Goal: Information Seeking & Learning: Learn about a topic

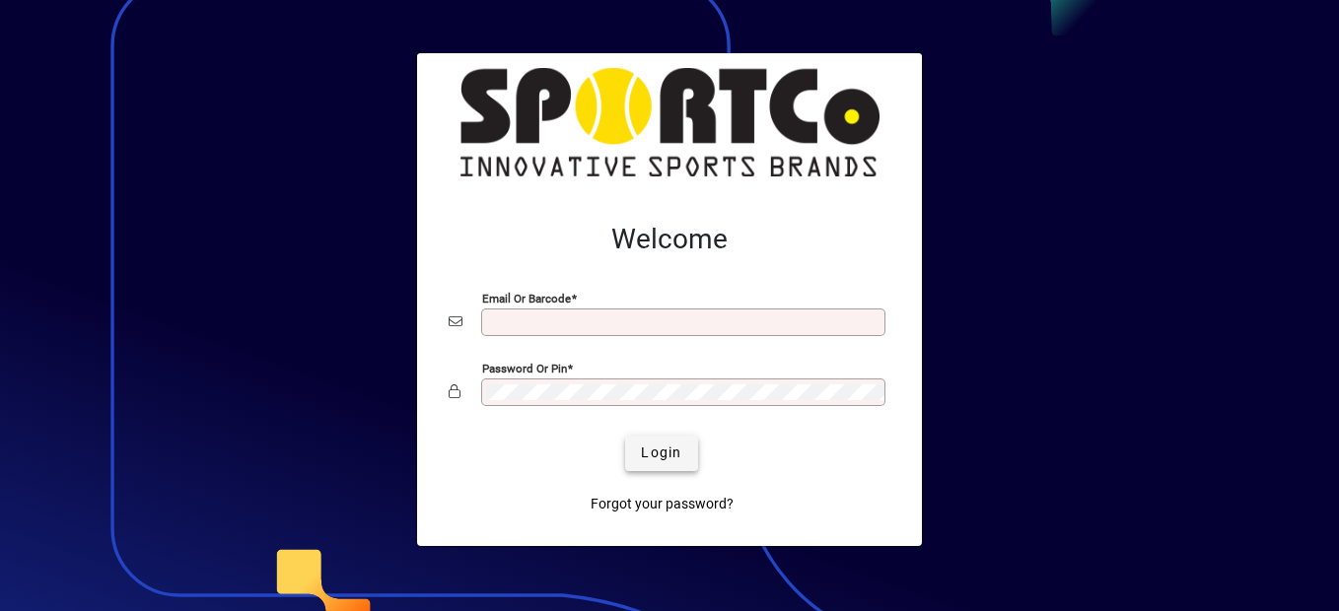
type input "**********"
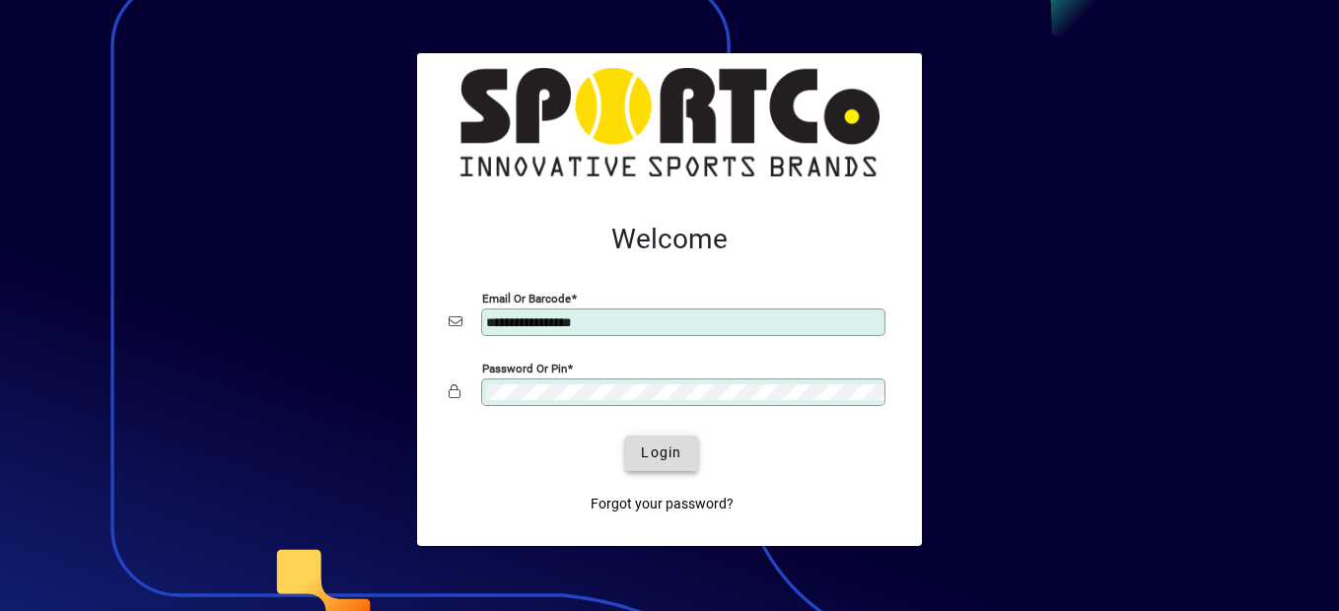
click at [671, 451] on span "Login" at bounding box center [661, 453] width 40 height 21
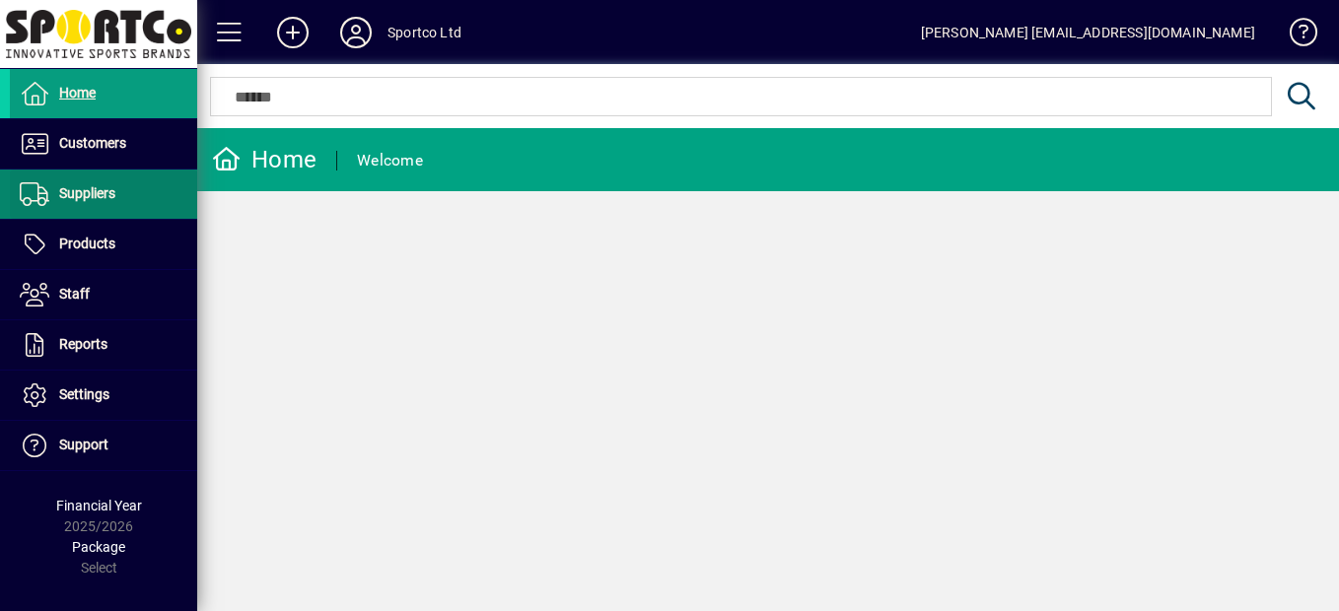
click at [65, 186] on span "Suppliers" at bounding box center [87, 193] width 56 height 16
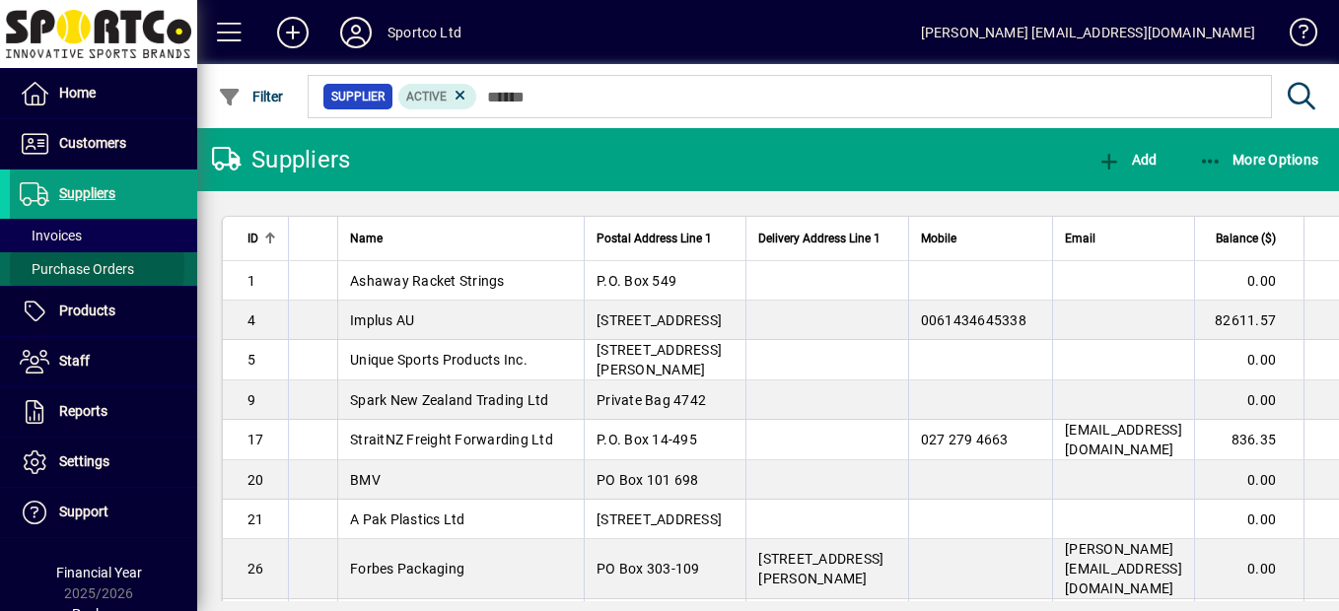
click at [76, 267] on span "Purchase Orders" at bounding box center [77, 269] width 114 height 16
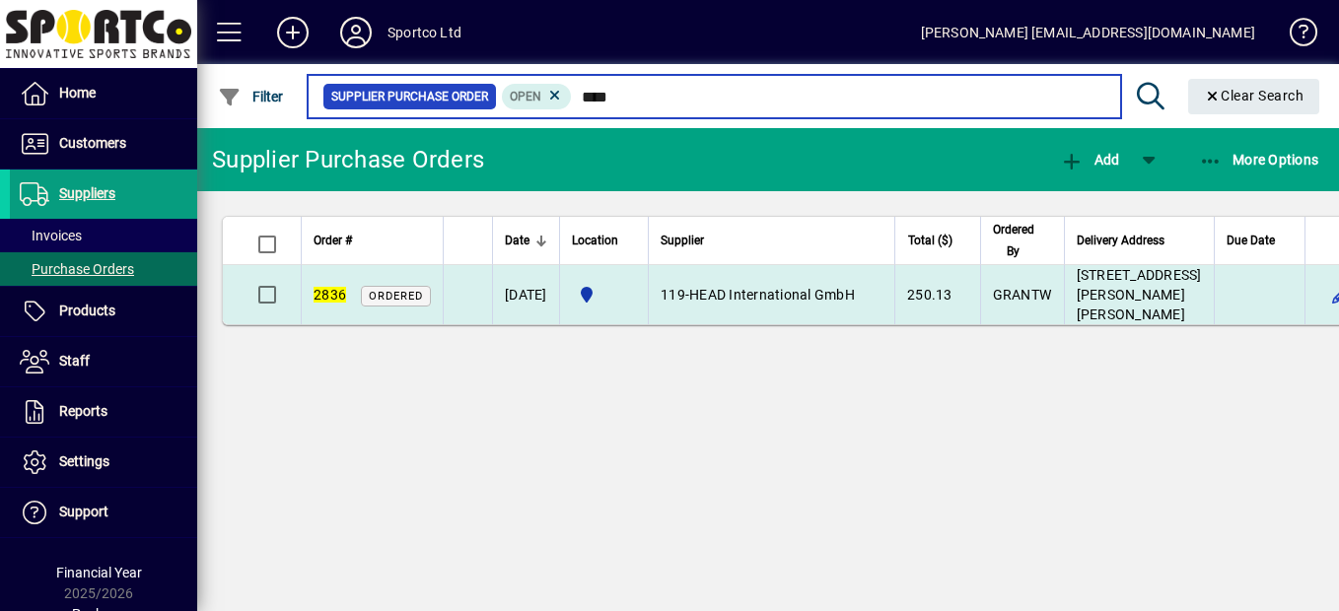
type input "****"
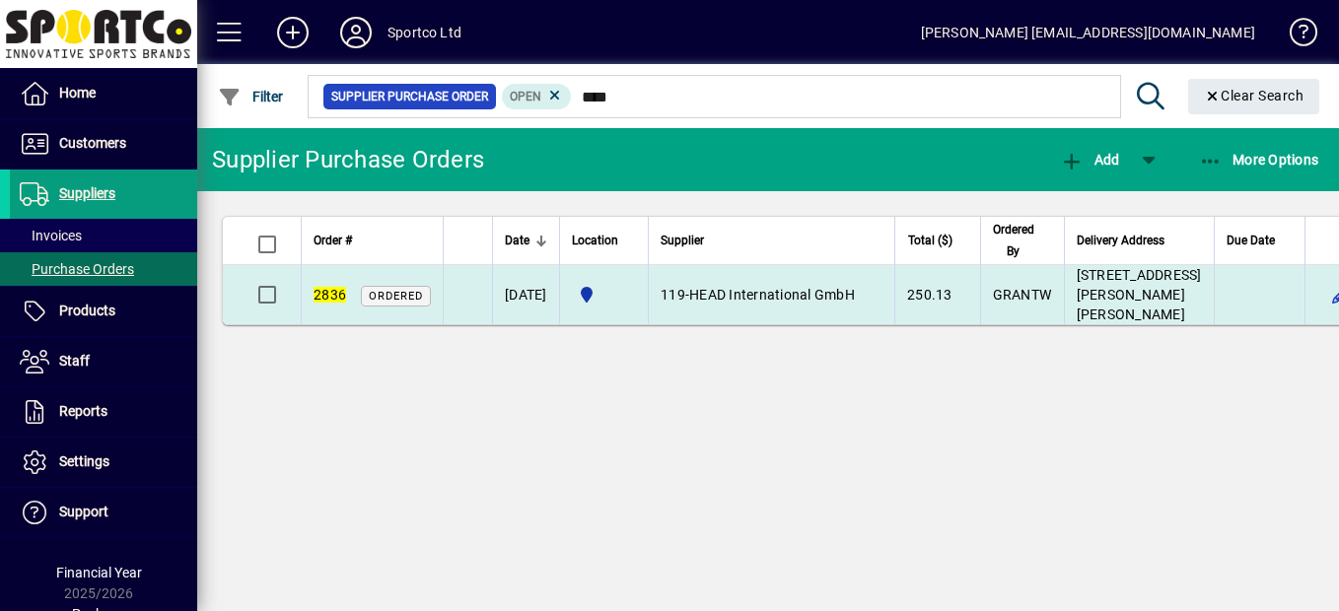
click at [557, 315] on td "[DATE]" at bounding box center [525, 294] width 67 height 59
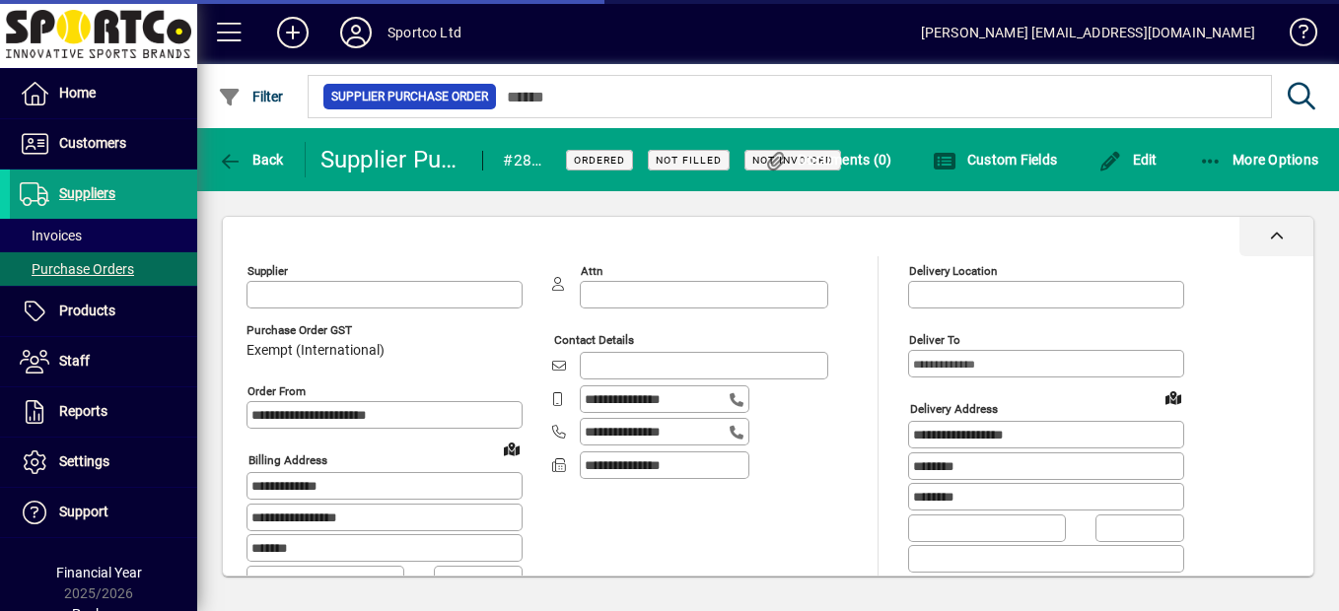
type input "**********"
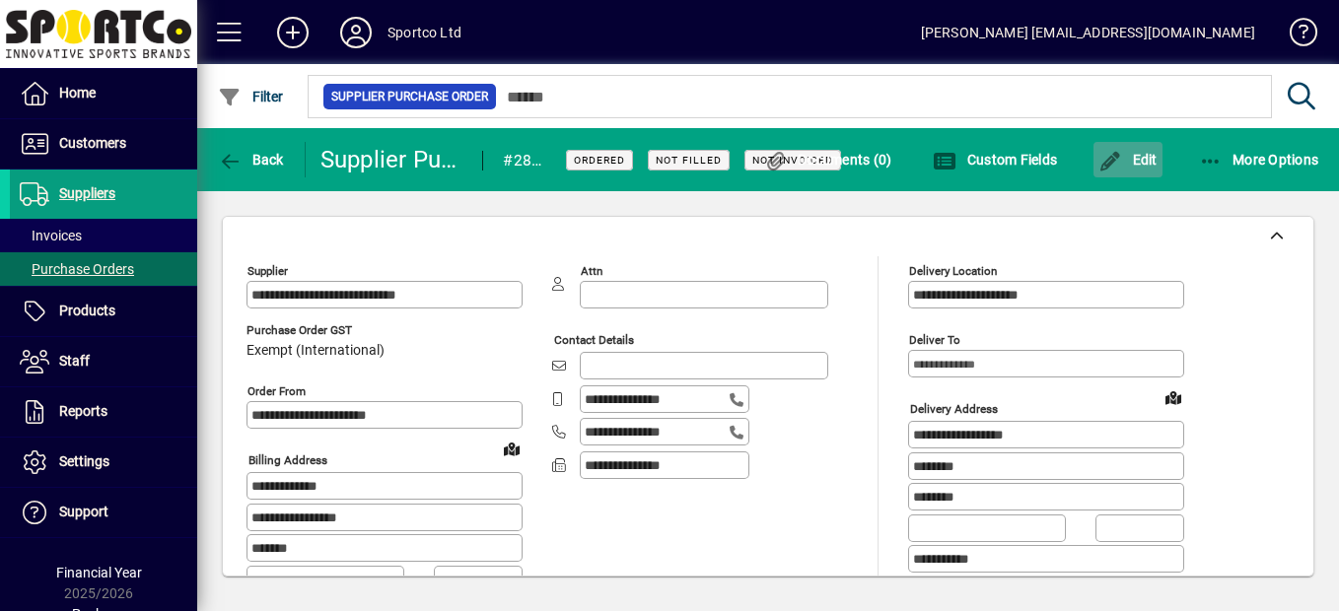
click at [1133, 162] on span "Edit" at bounding box center [1127, 160] width 59 height 16
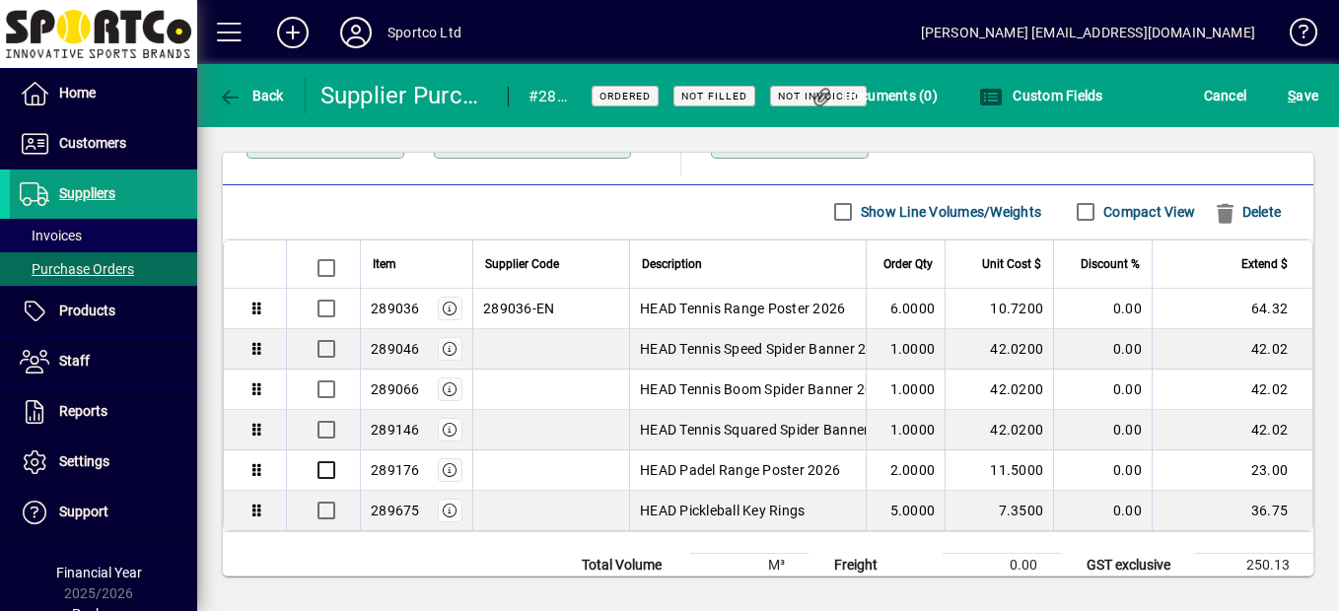
scroll to position [644, 0]
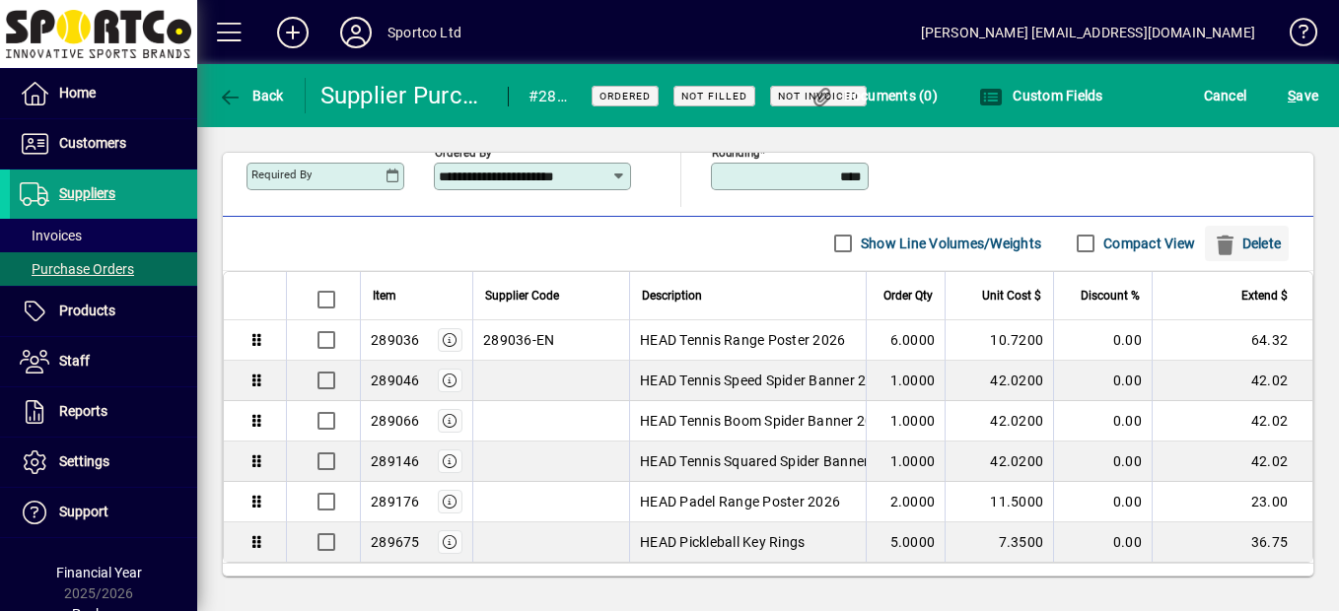
click at [1232, 242] on span "Delete" at bounding box center [1247, 244] width 68 height 32
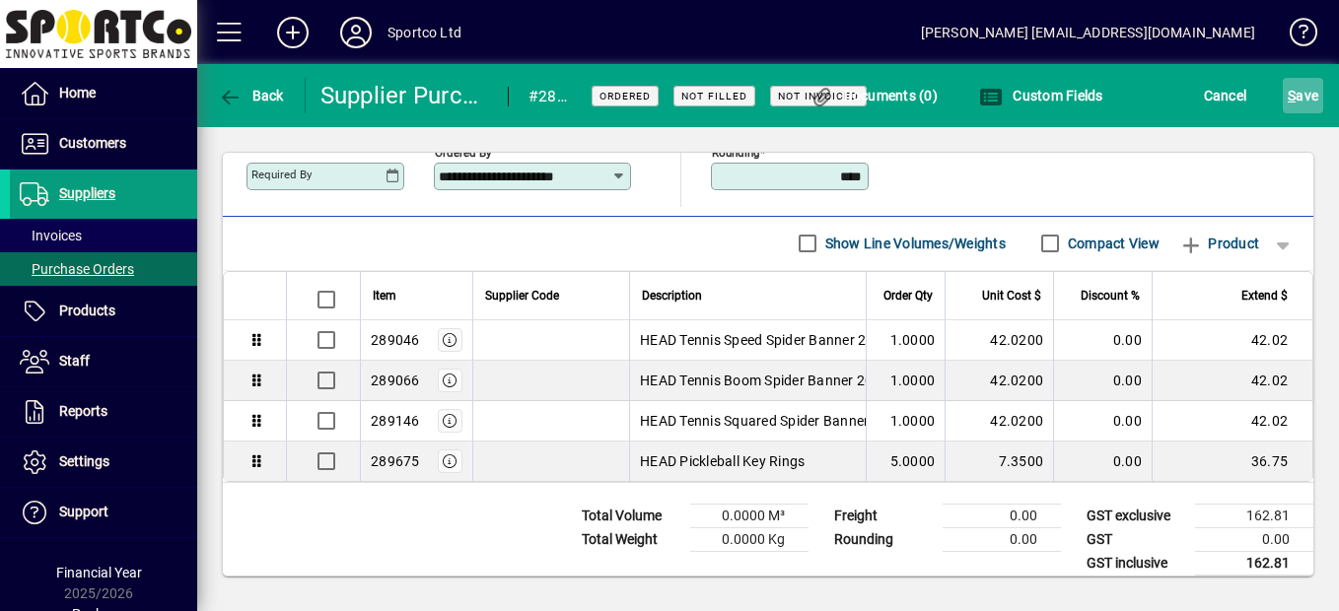
click at [1294, 95] on span "S" at bounding box center [1292, 96] width 8 height 16
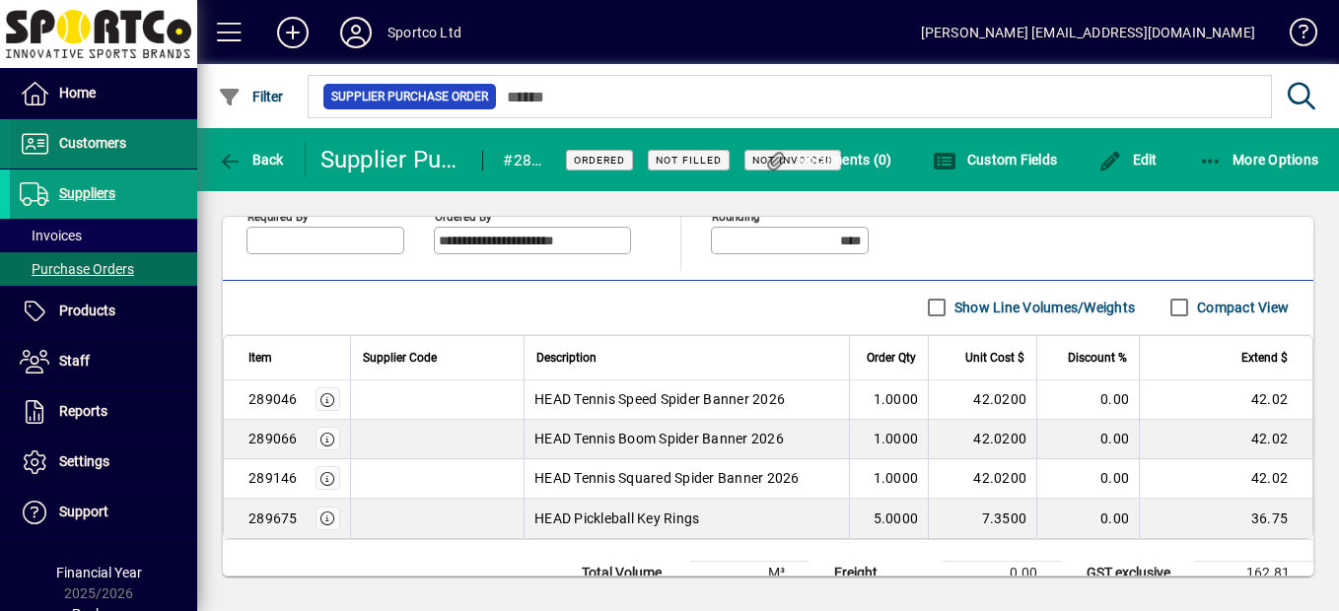
click at [72, 155] on span "Customers" at bounding box center [68, 144] width 116 height 24
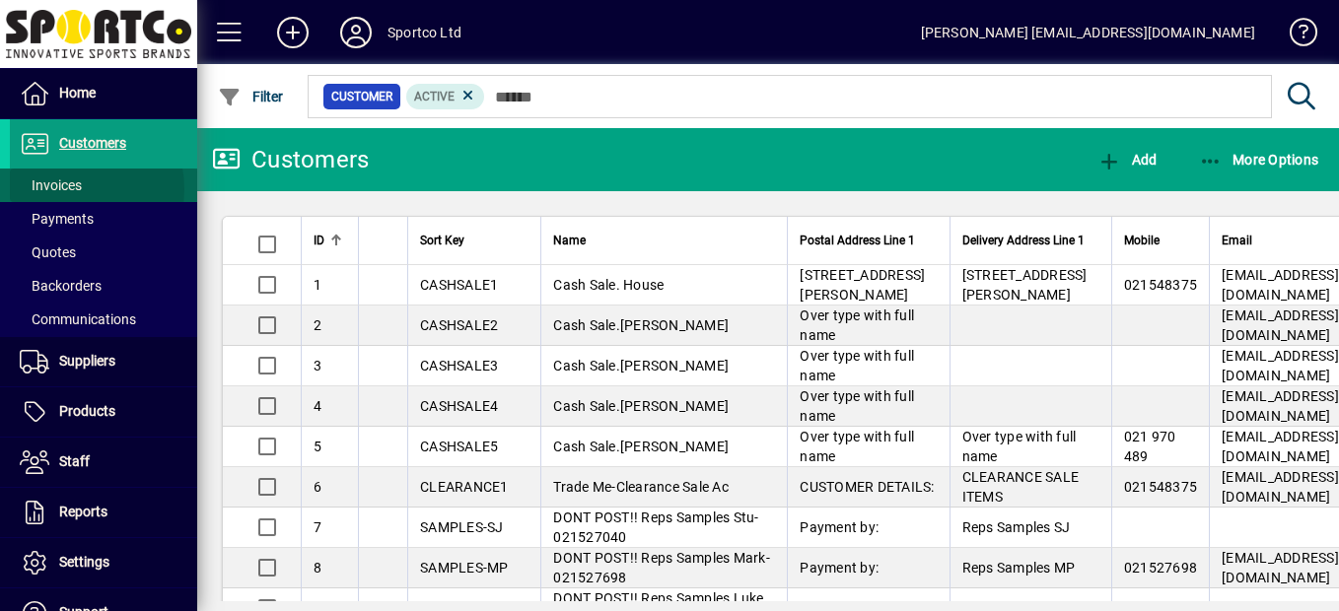
click at [65, 189] on span "Invoices" at bounding box center [51, 185] width 62 height 16
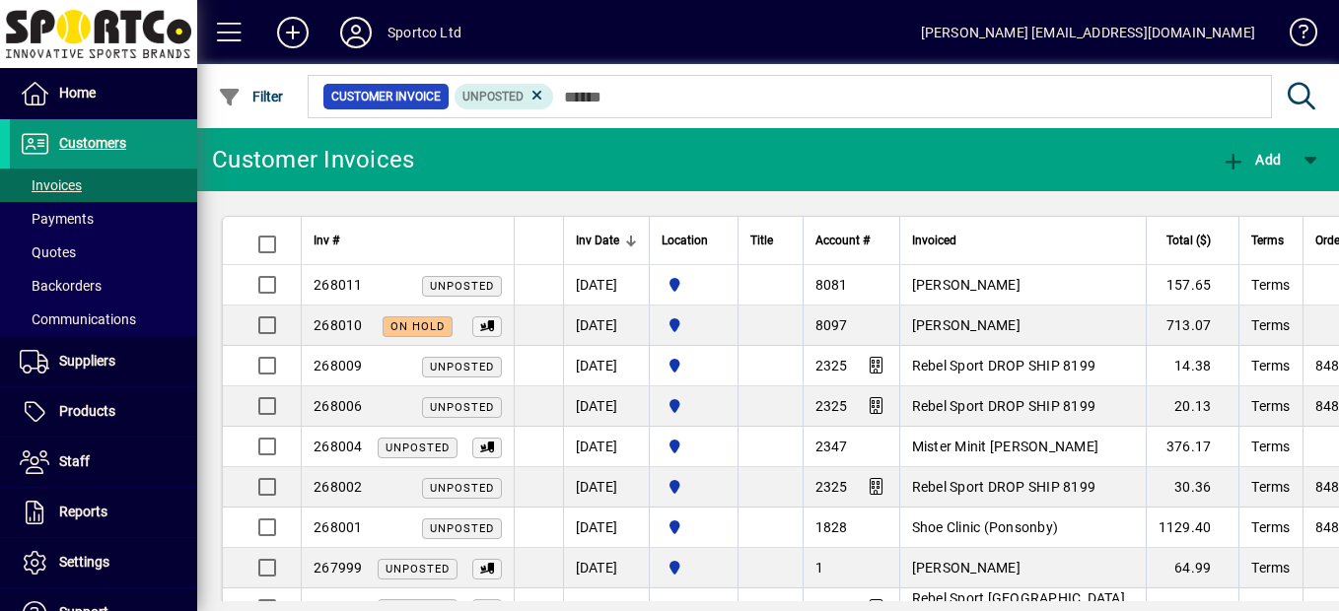
click at [79, 156] on span at bounding box center [103, 143] width 187 height 47
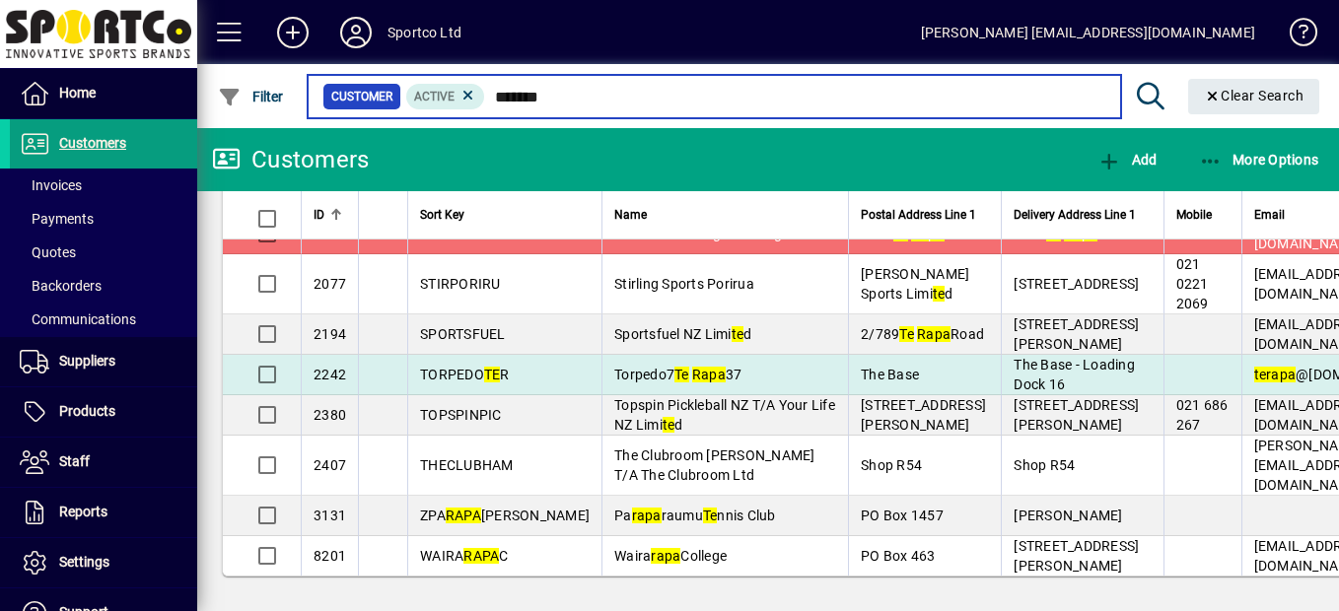
scroll to position [232, 0]
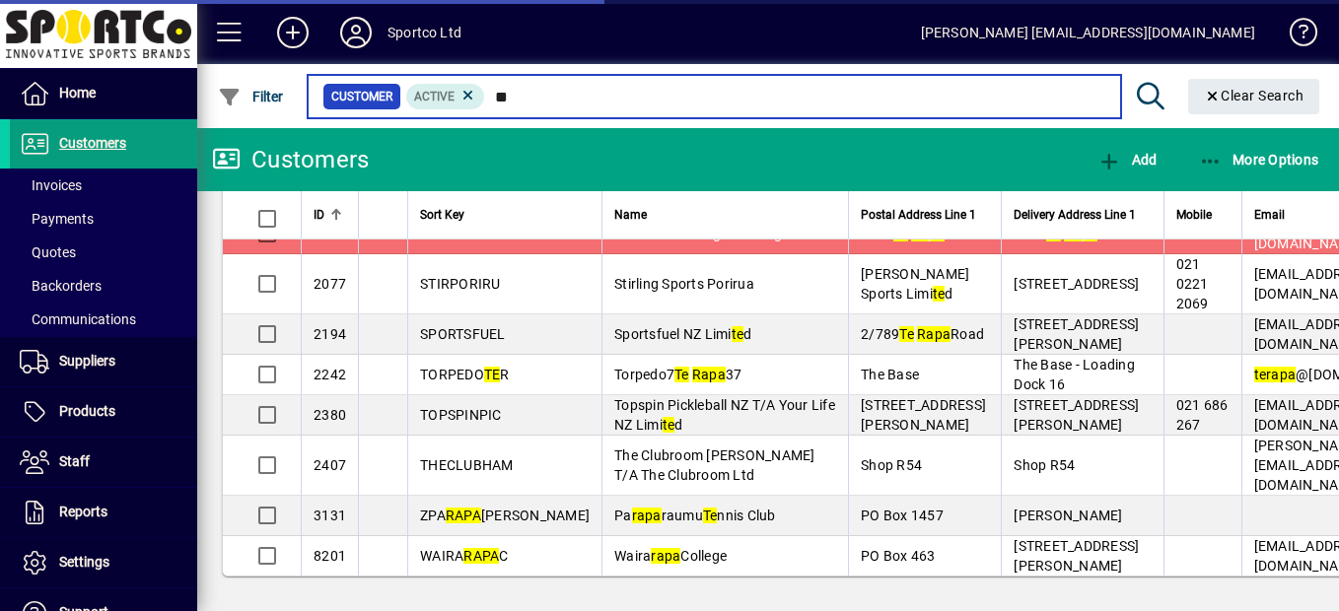
type input "*"
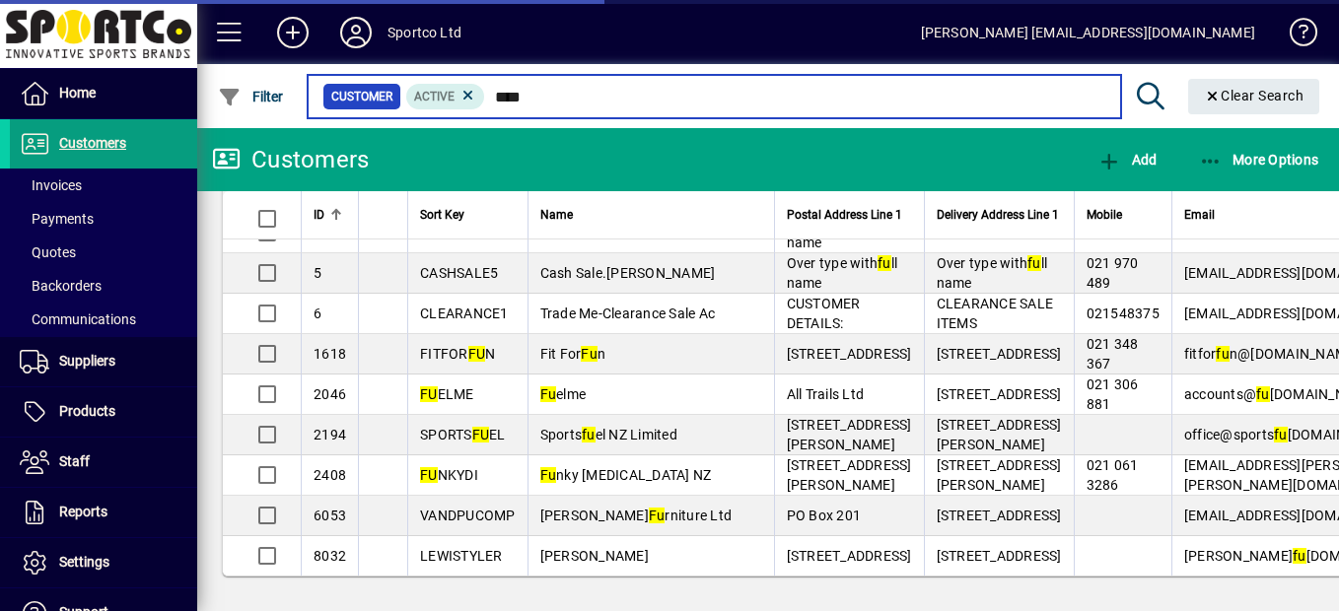
scroll to position [249, 0]
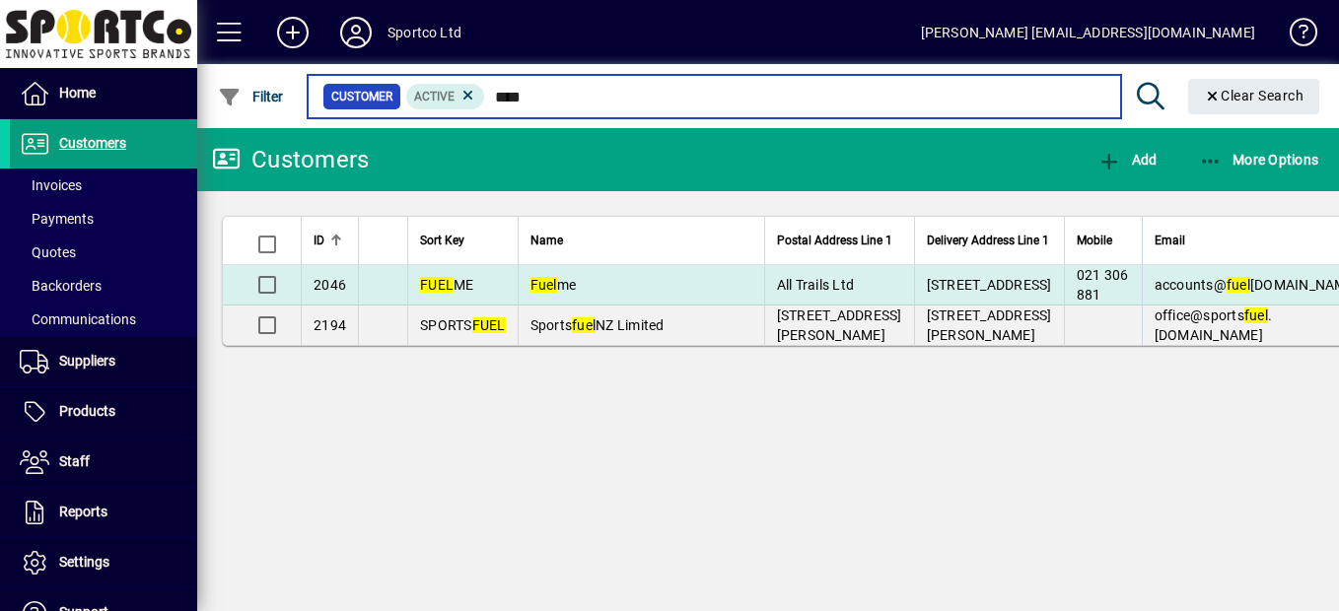
type input "****"
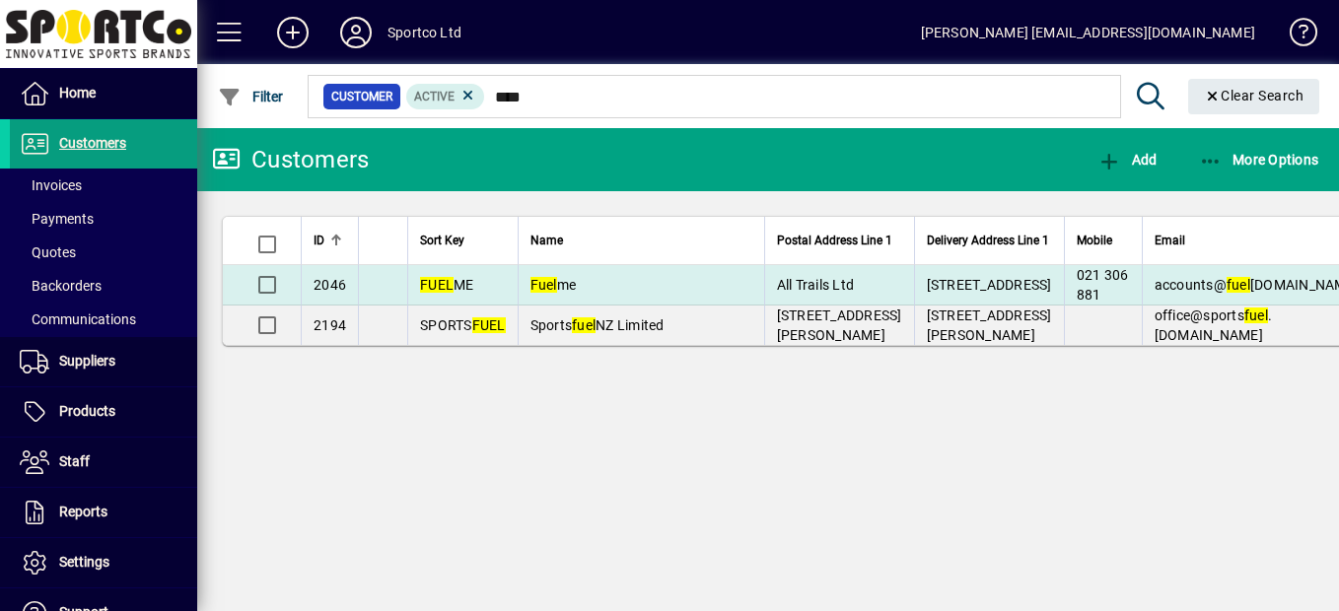
click at [578, 306] on td "Fuel me" at bounding box center [641, 285] width 247 height 40
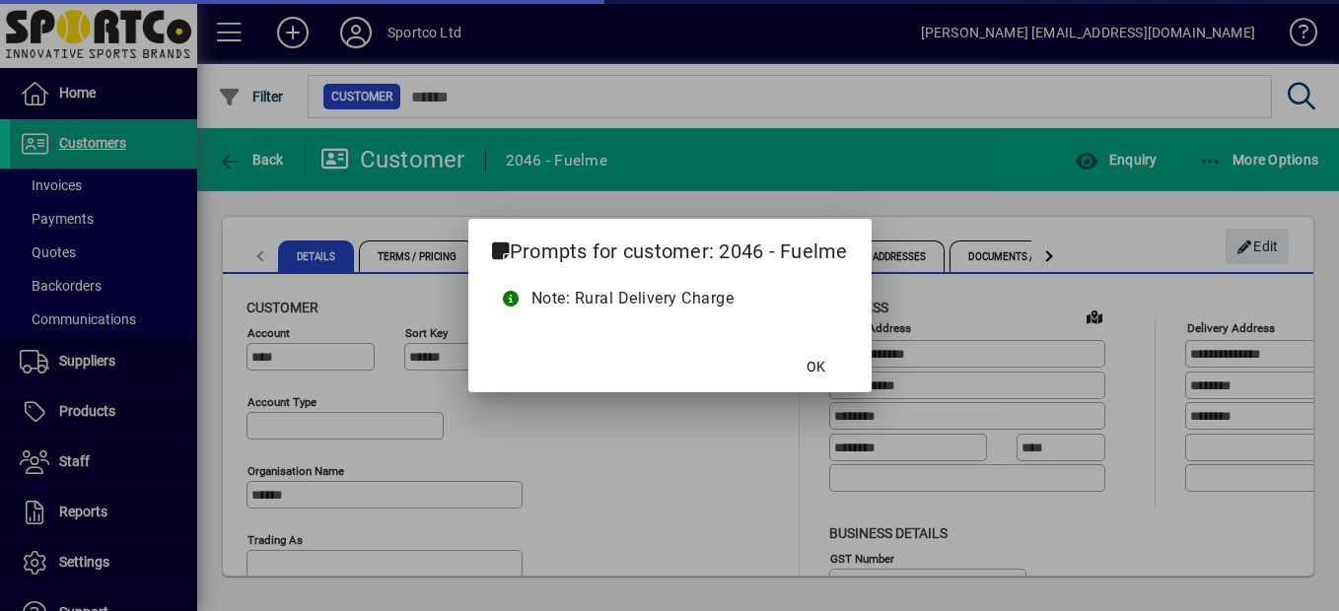
type input "**********"
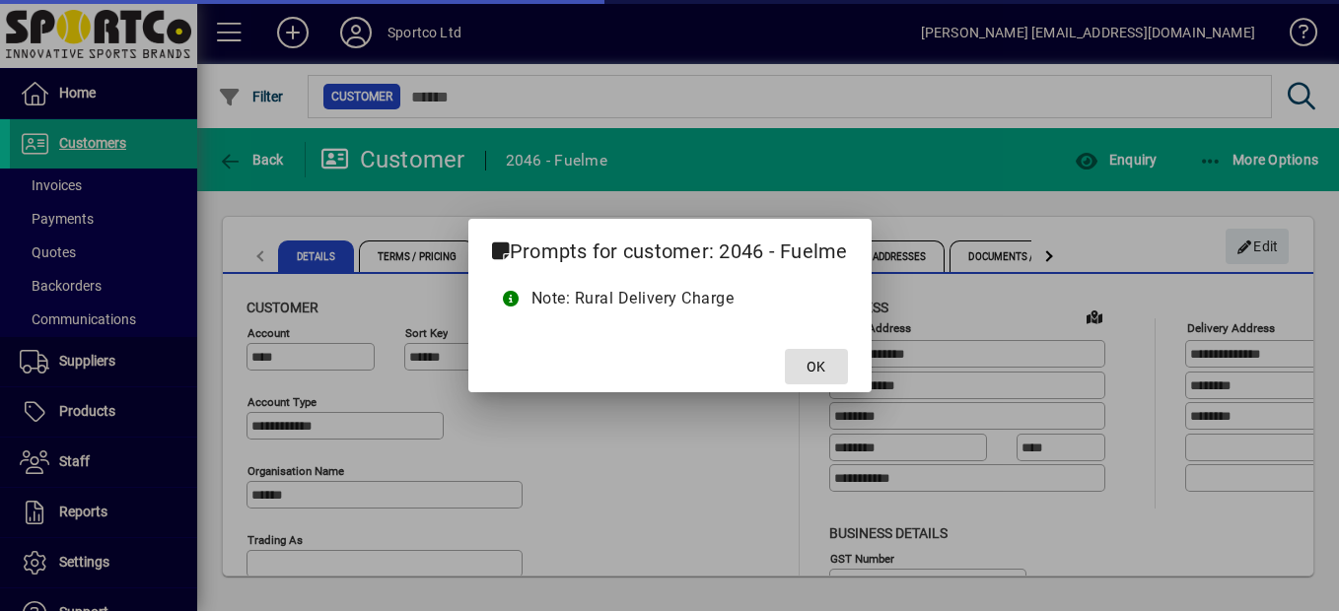
type input "**********"
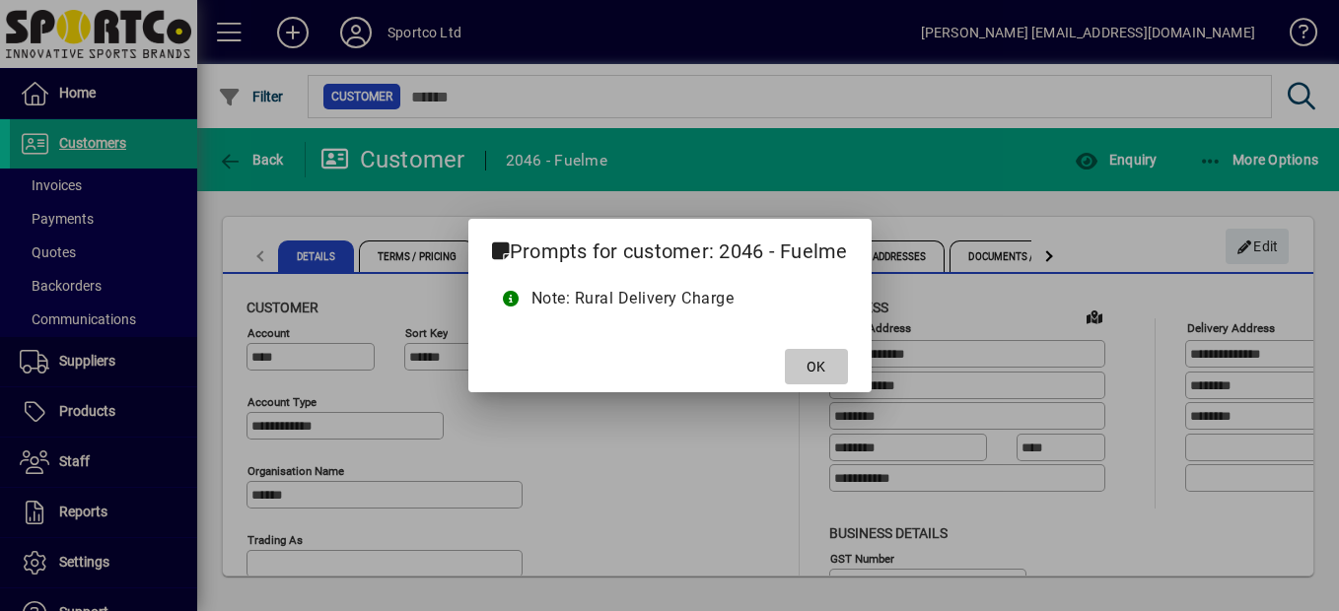
click at [820, 362] on span "OK" at bounding box center [816, 367] width 19 height 21
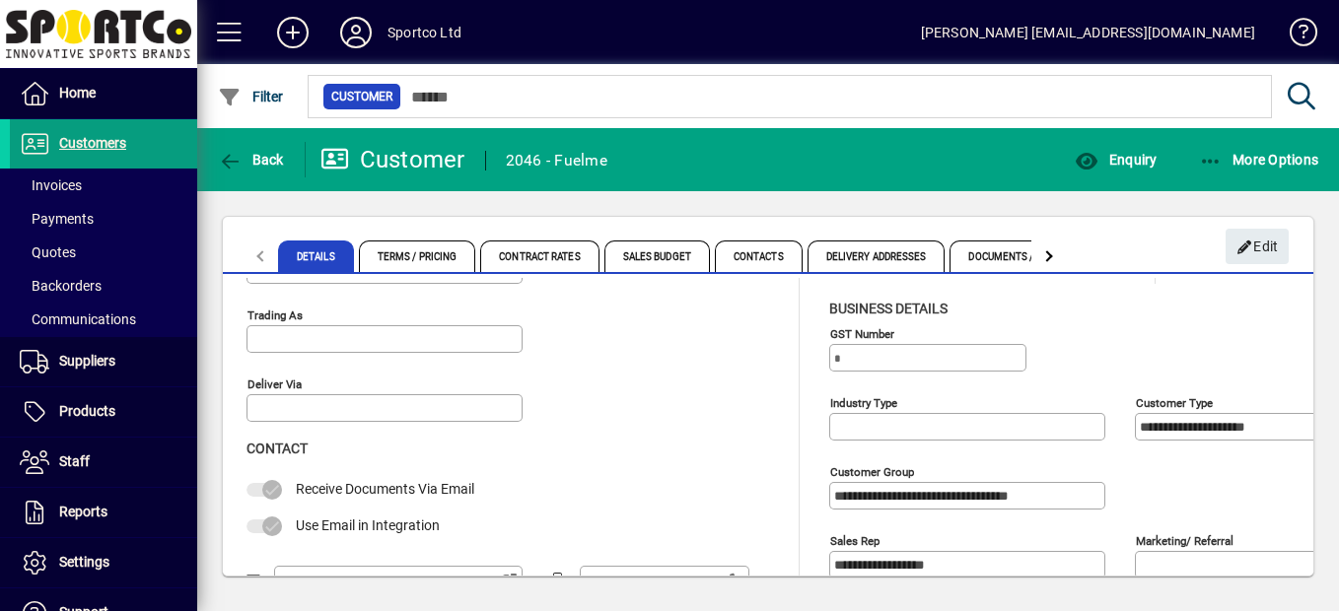
scroll to position [296, 0]
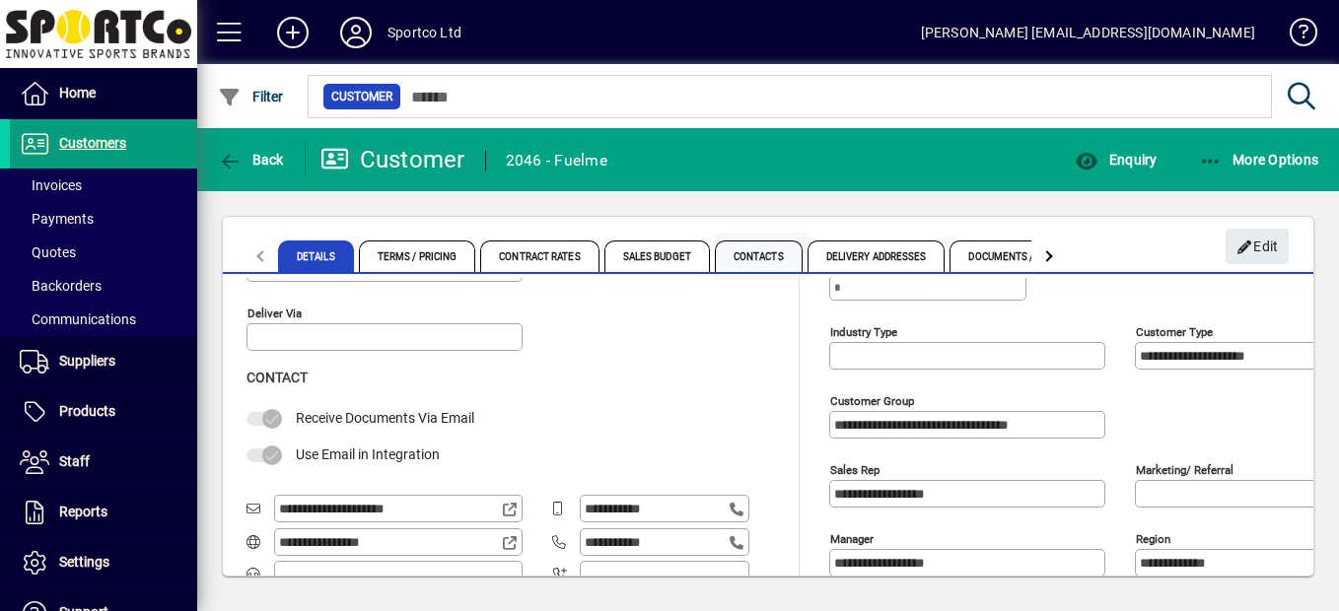
click at [739, 260] on span "Contacts" at bounding box center [759, 257] width 88 height 32
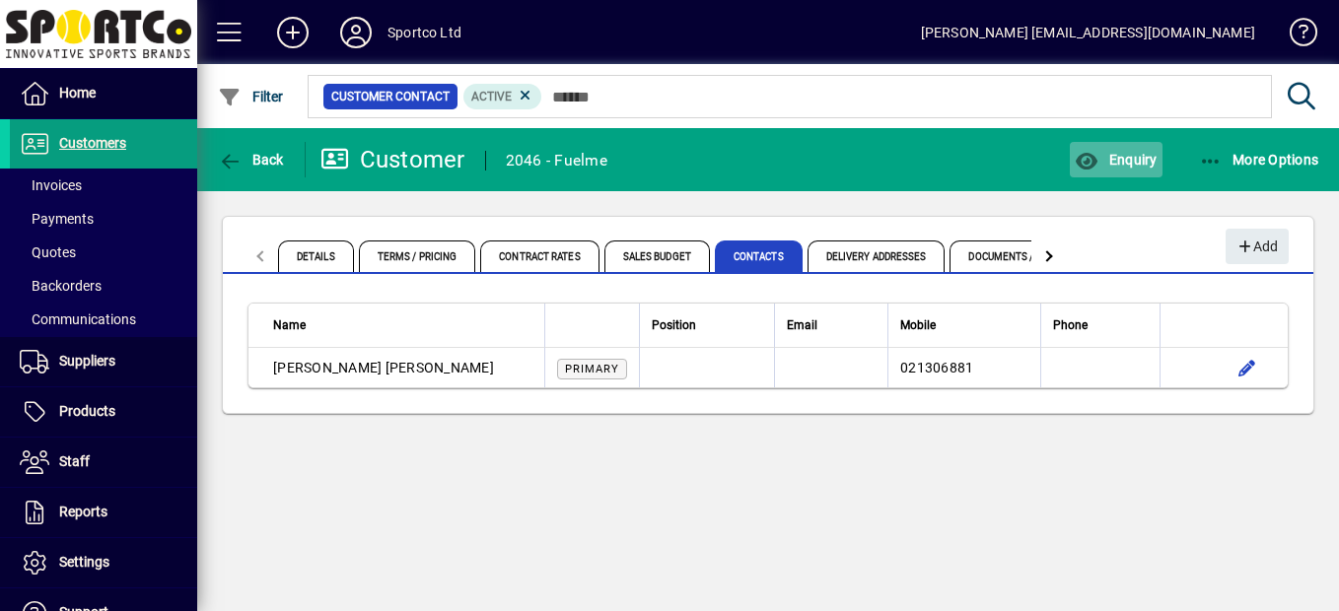
click at [1150, 172] on span "button" at bounding box center [1116, 159] width 92 height 47
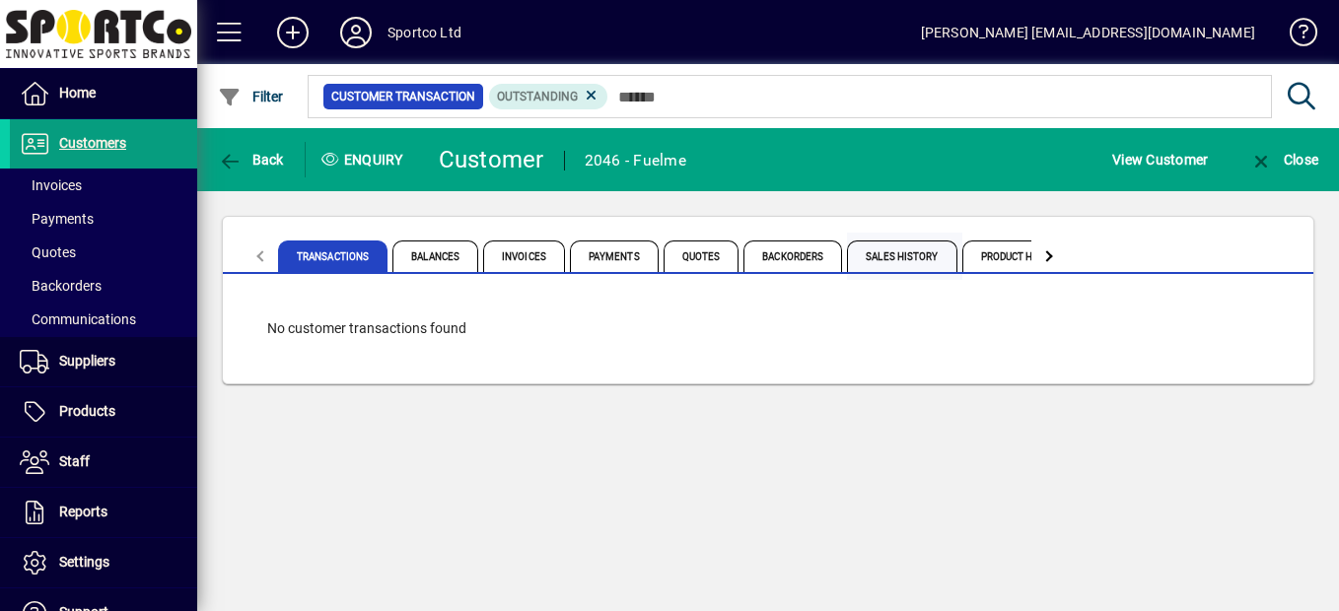
click at [873, 251] on span "Sales History" at bounding box center [901, 257] width 109 height 32
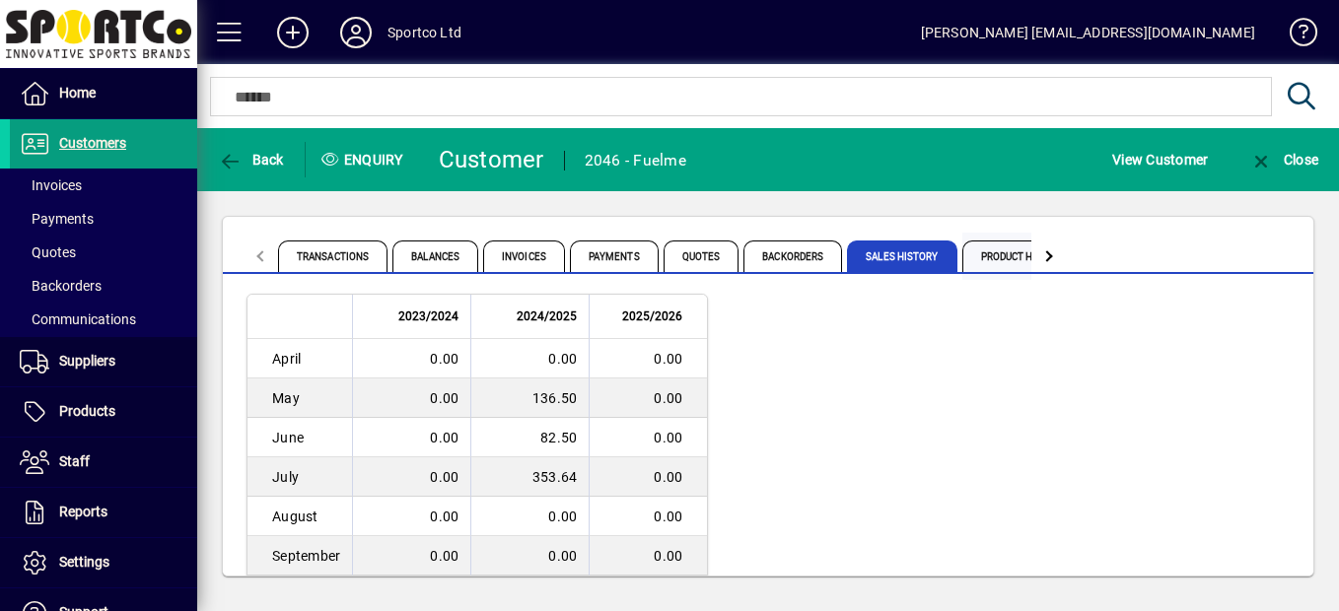
click at [986, 260] on span "Product History" at bounding box center [1024, 257] width 124 height 32
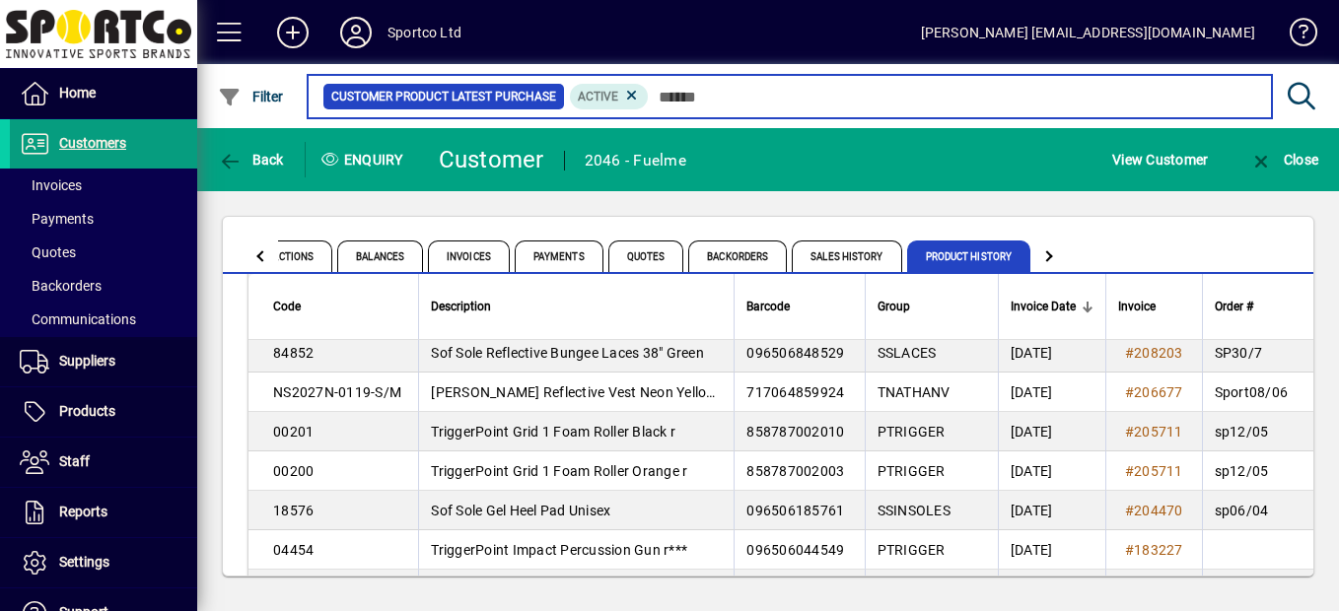
scroll to position [1196, 0]
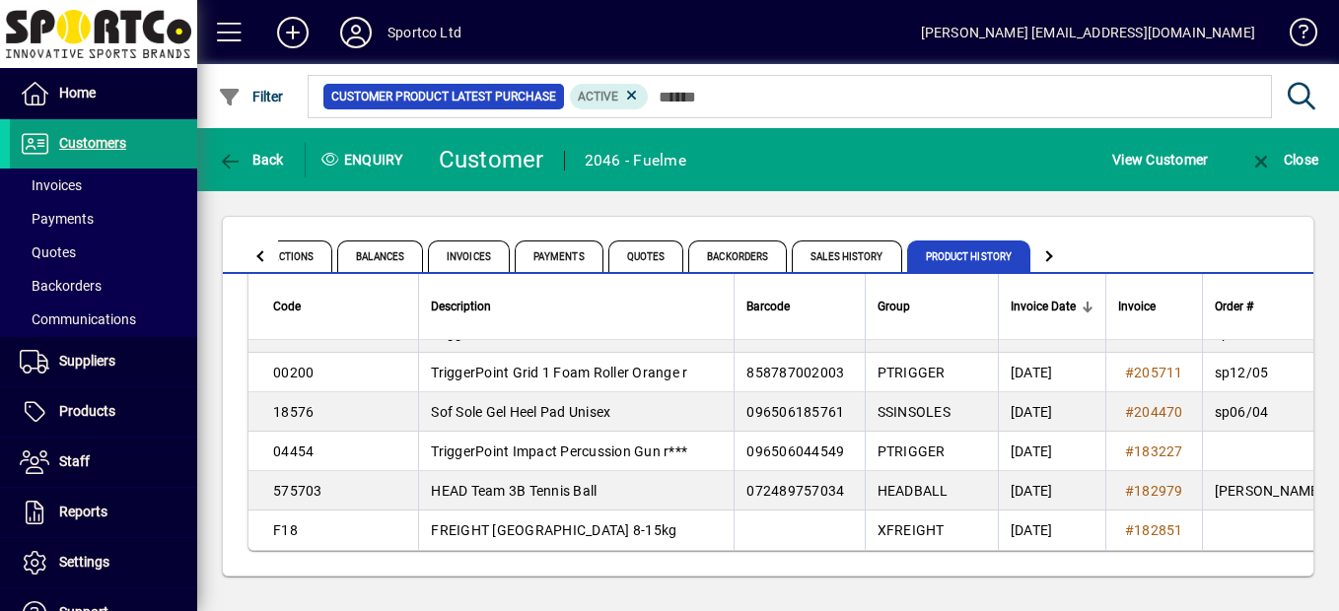
click at [1055, 248] on div at bounding box center [1048, 256] width 35 height 47
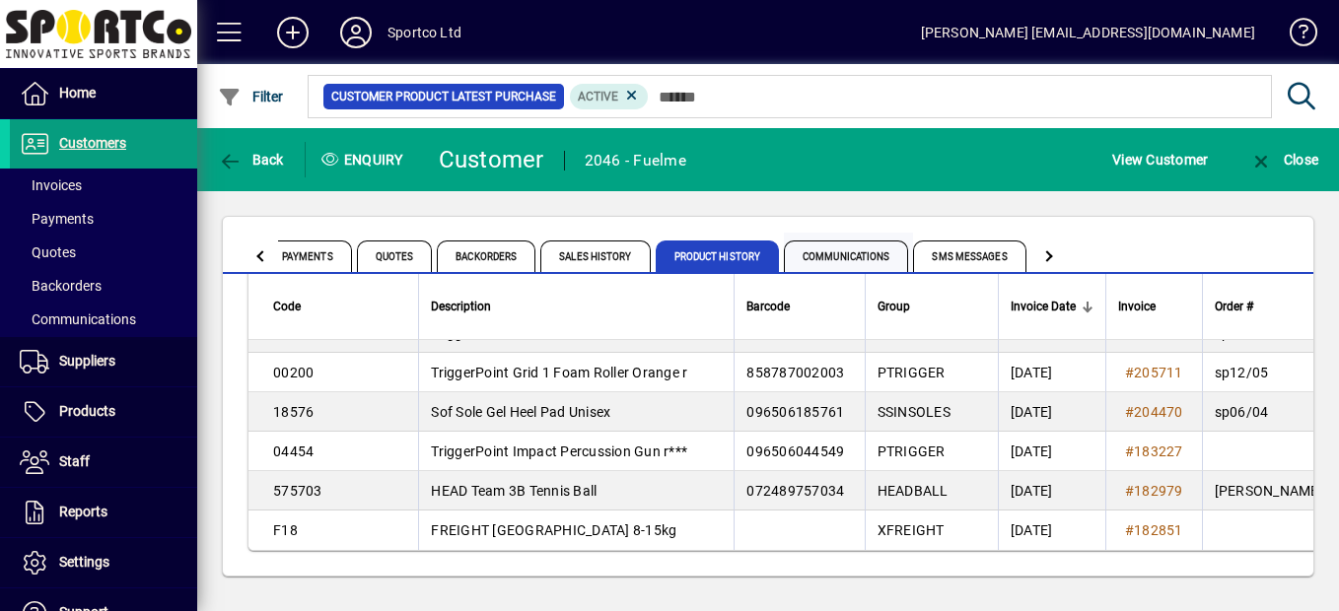
click at [866, 250] on span "Communications" at bounding box center [846, 257] width 124 height 32
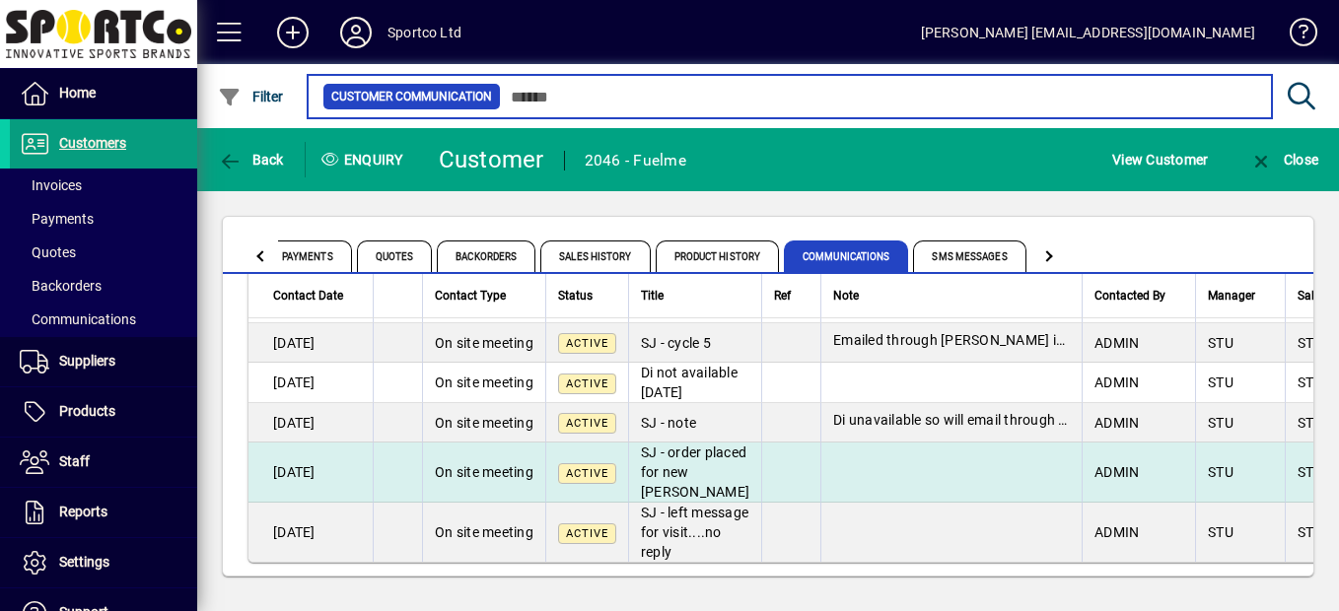
scroll to position [92, 0]
